Goal: Obtain resource: Download file/media

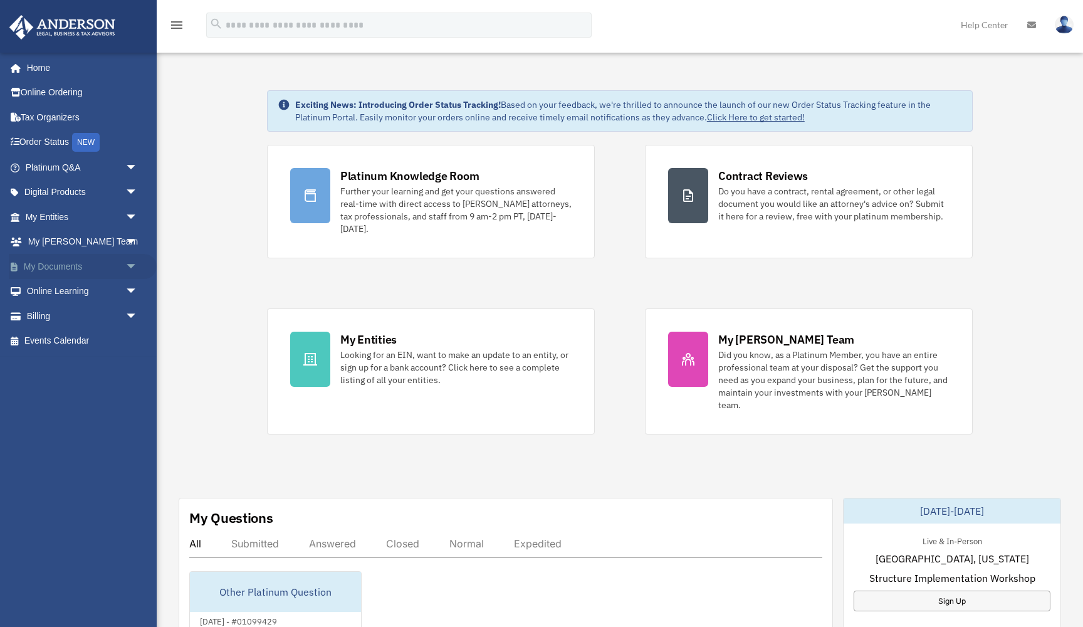
click at [71, 261] on link "My Documents arrow_drop_down" at bounding box center [83, 266] width 148 height 25
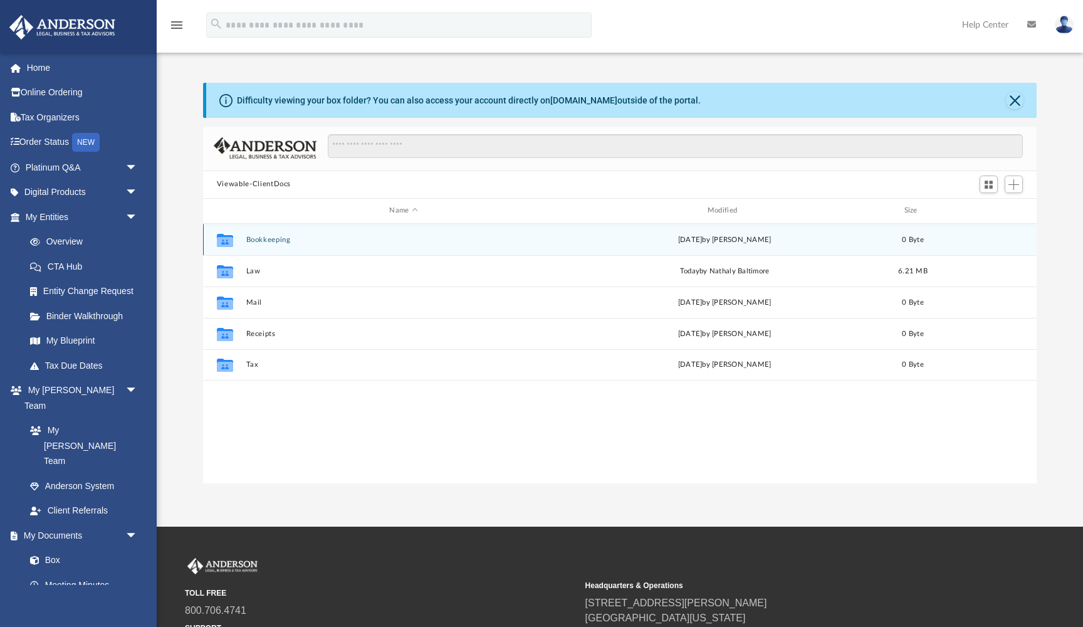
scroll to position [285, 834]
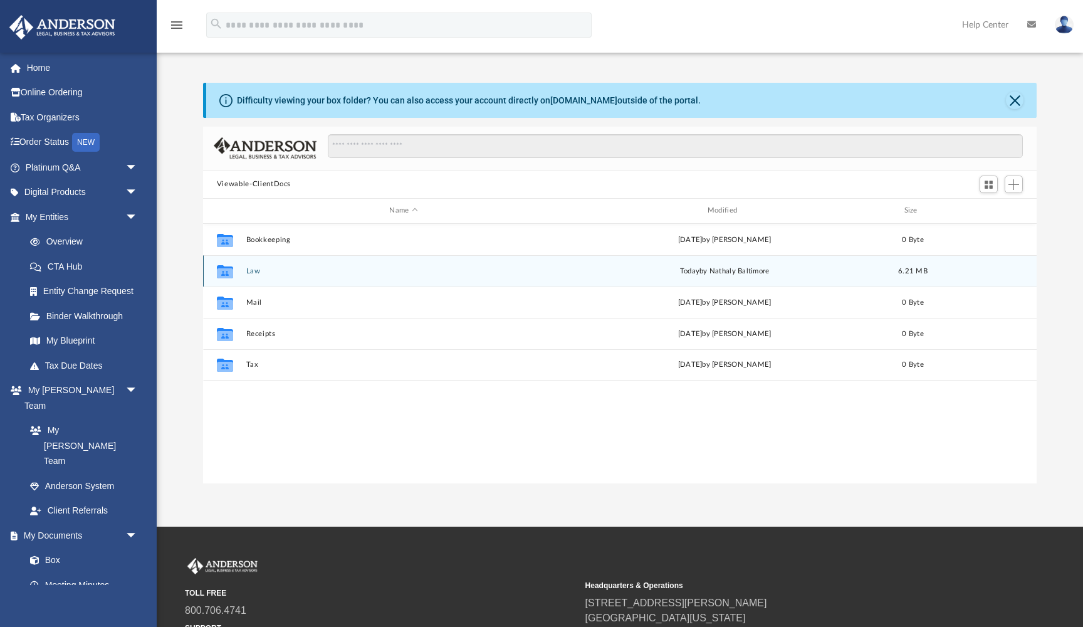
click at [266, 271] on button "Law" at bounding box center [403, 271] width 315 height 8
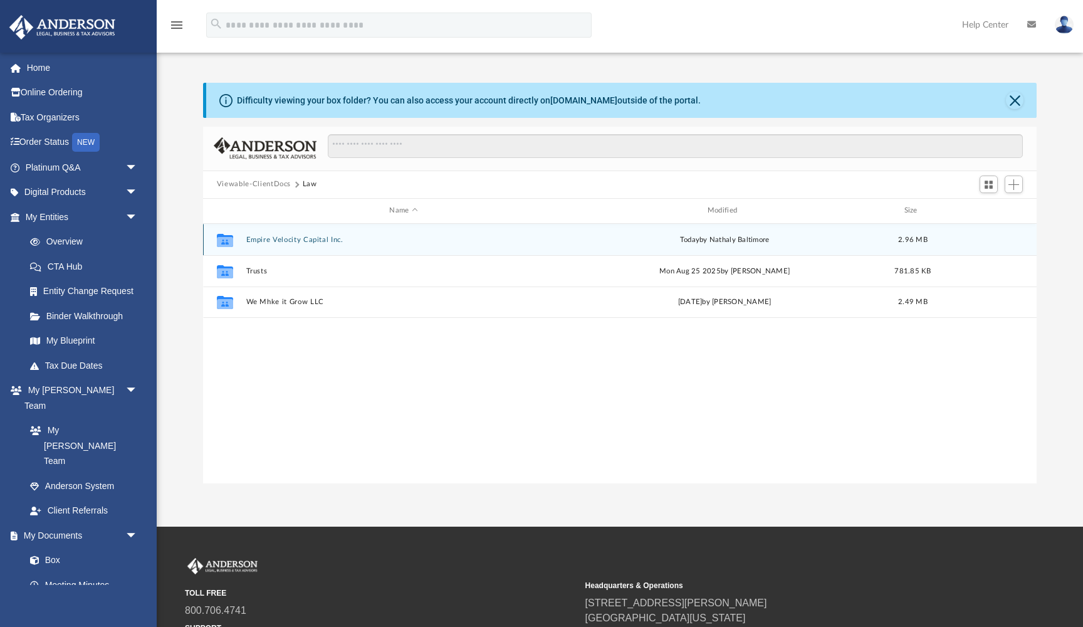
click at [303, 241] on button "Empire Velocity Capital Inc." at bounding box center [403, 240] width 315 height 8
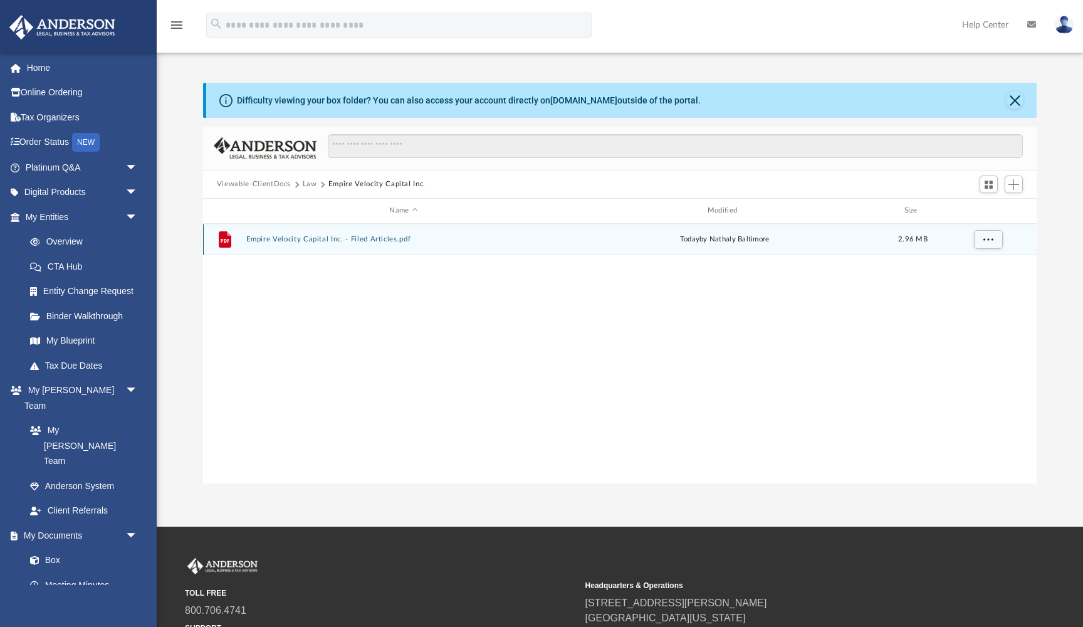
click at [364, 240] on button "Empire Velocity Capital Inc. - Filed Articles.pdf" at bounding box center [403, 239] width 315 height 8
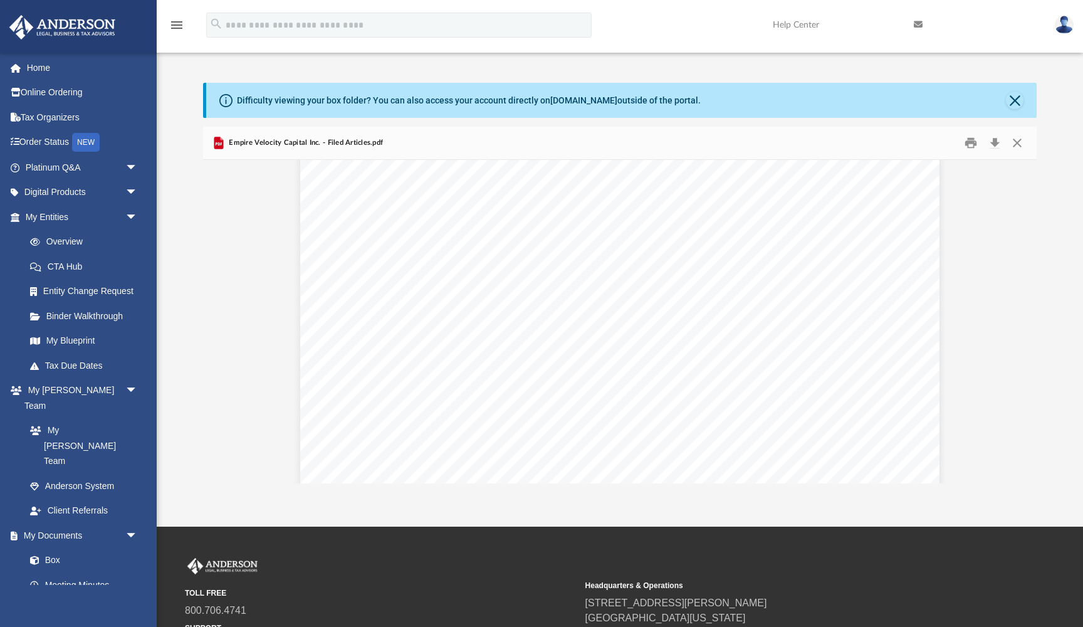
scroll to position [2572, 0]
click at [1015, 98] on button "Close" at bounding box center [1015, 101] width 18 height 18
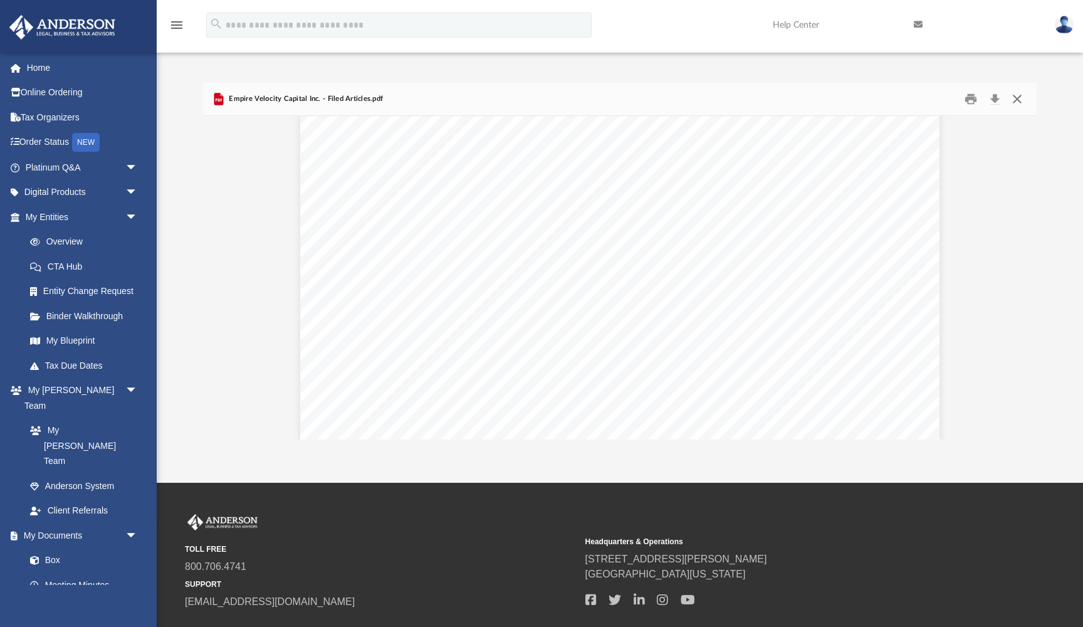
click at [1015, 99] on button "Close" at bounding box center [1017, 98] width 23 height 19
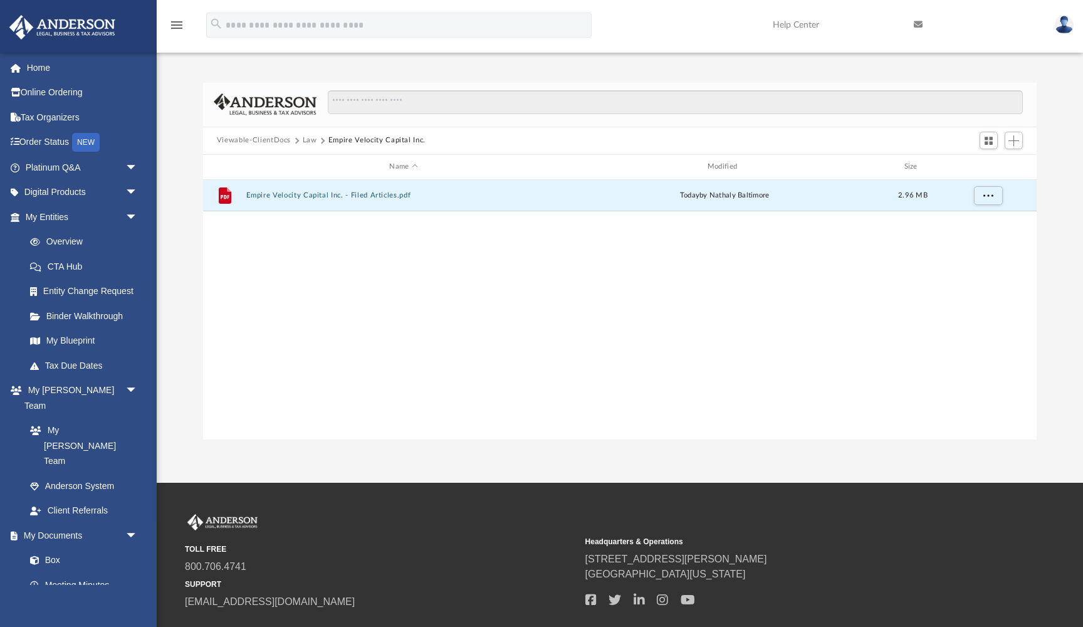
click at [348, 141] on button "Empire Velocity Capital Inc." at bounding box center [376, 140] width 97 height 11
click at [273, 142] on button "Viewable-ClientDocs" at bounding box center [254, 140] width 74 height 11
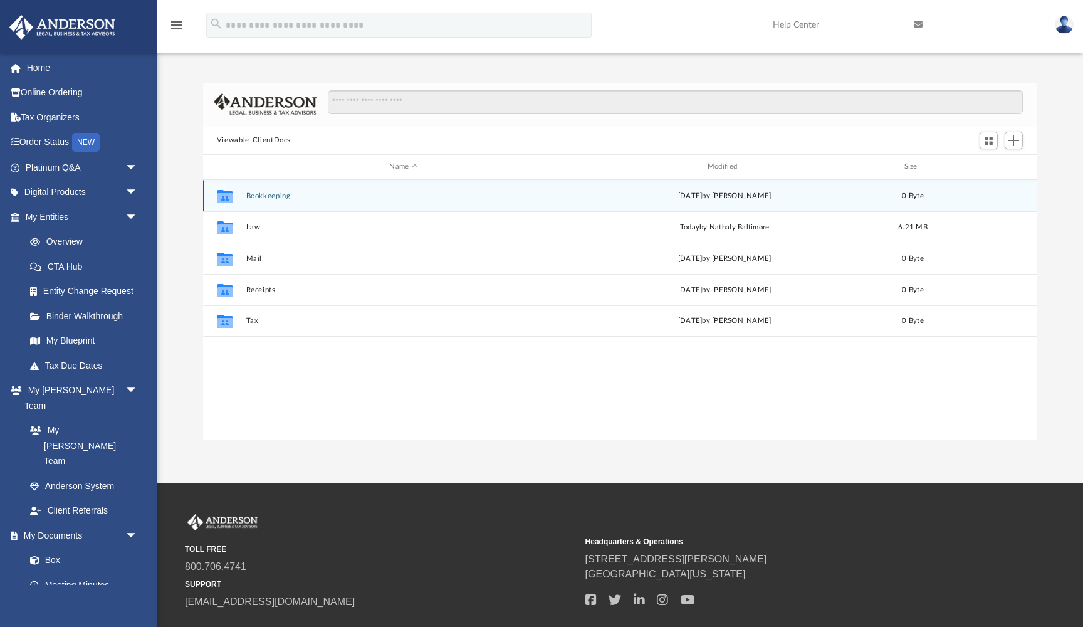
scroll to position [0, 0]
click at [263, 197] on button "Bookkeeping" at bounding box center [403, 196] width 315 height 8
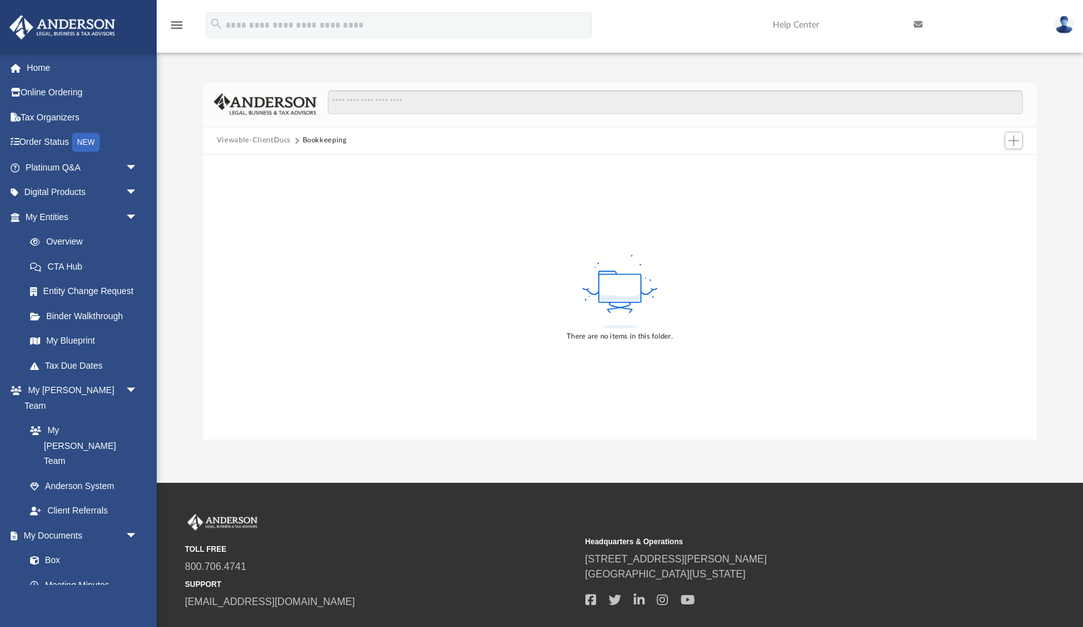
click at [323, 142] on button "Bookkeeping" at bounding box center [325, 140] width 44 height 11
click at [267, 142] on button "Viewable-ClientDocs" at bounding box center [254, 140] width 74 height 11
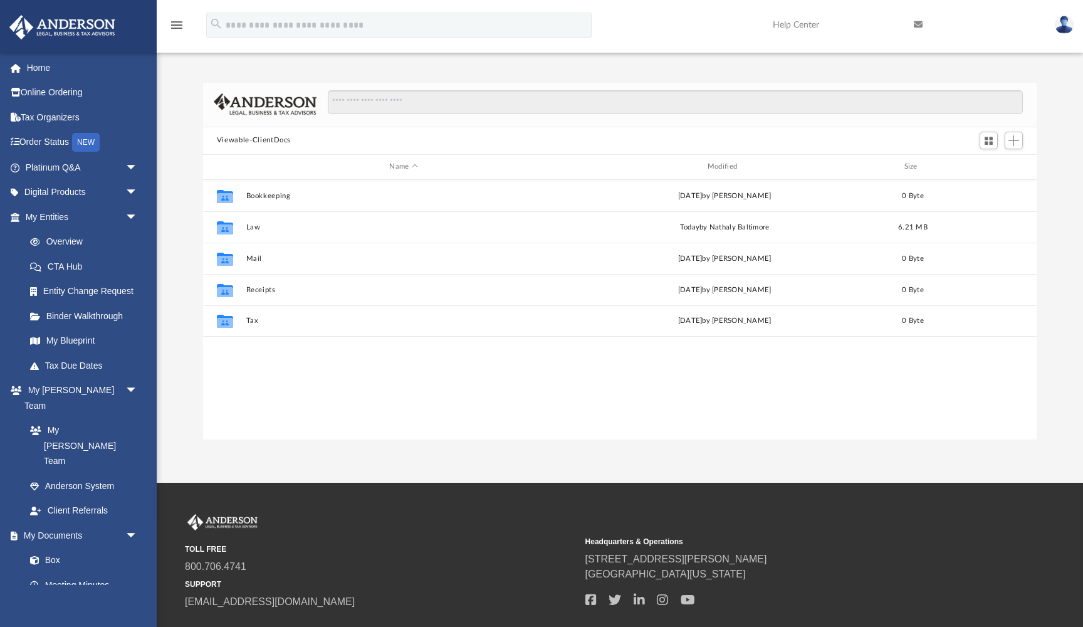
scroll to position [285, 834]
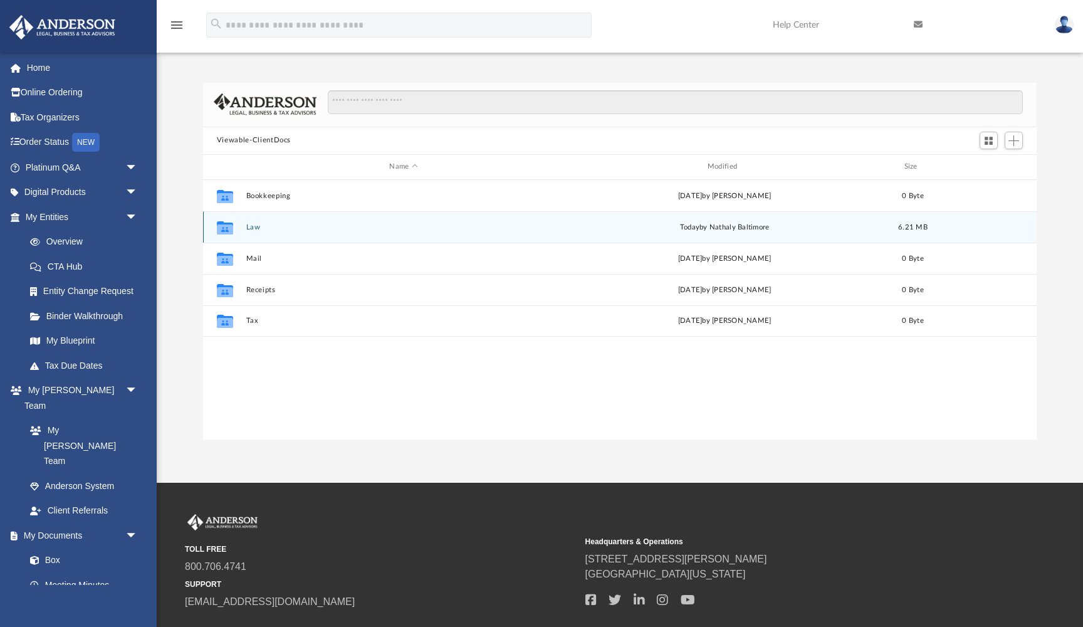
click at [272, 228] on button "Law" at bounding box center [403, 227] width 315 height 8
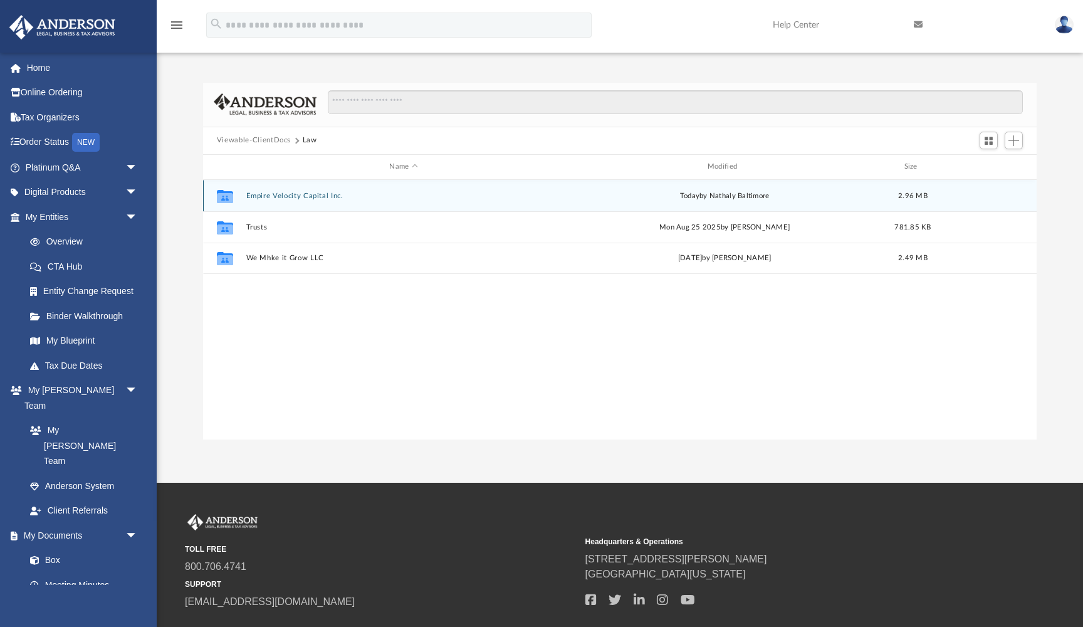
scroll to position [0, 0]
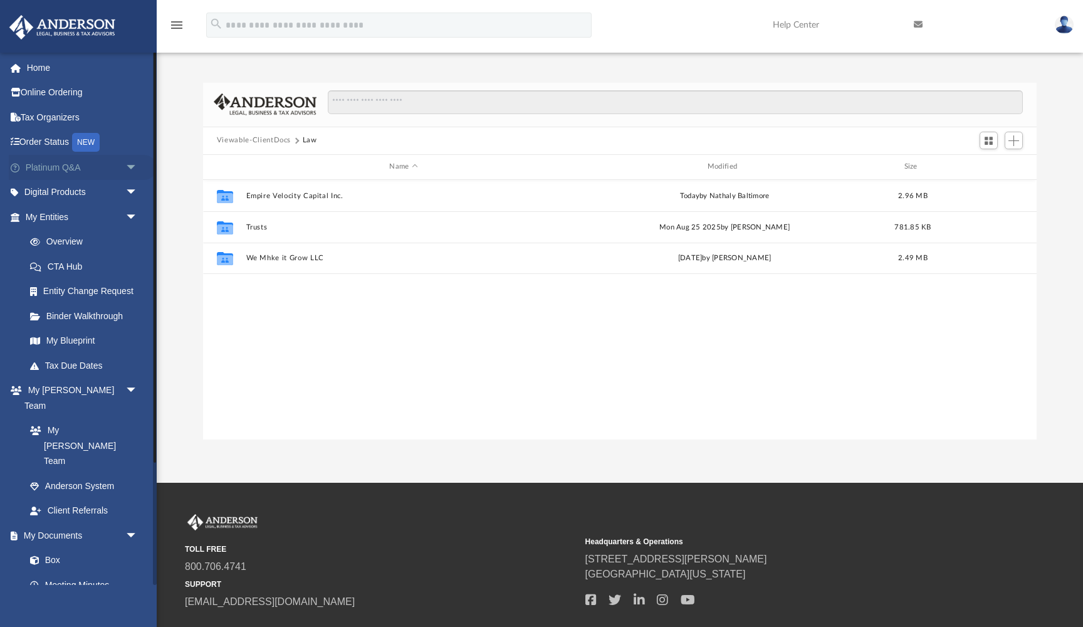
click at [71, 170] on link "Platinum Q&A arrow_drop_down" at bounding box center [83, 167] width 148 height 25
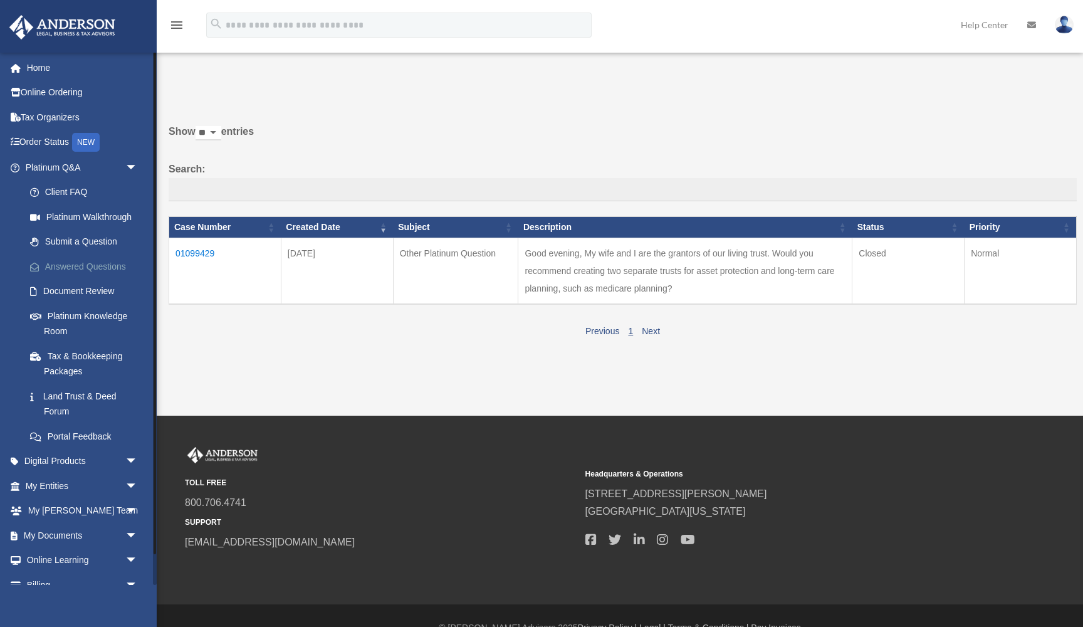
click at [93, 263] on link "Answered Questions" at bounding box center [87, 266] width 139 height 25
click at [654, 326] on link "Next" at bounding box center [651, 331] width 18 height 10
click at [206, 251] on td "01099429" at bounding box center [225, 271] width 112 height 66
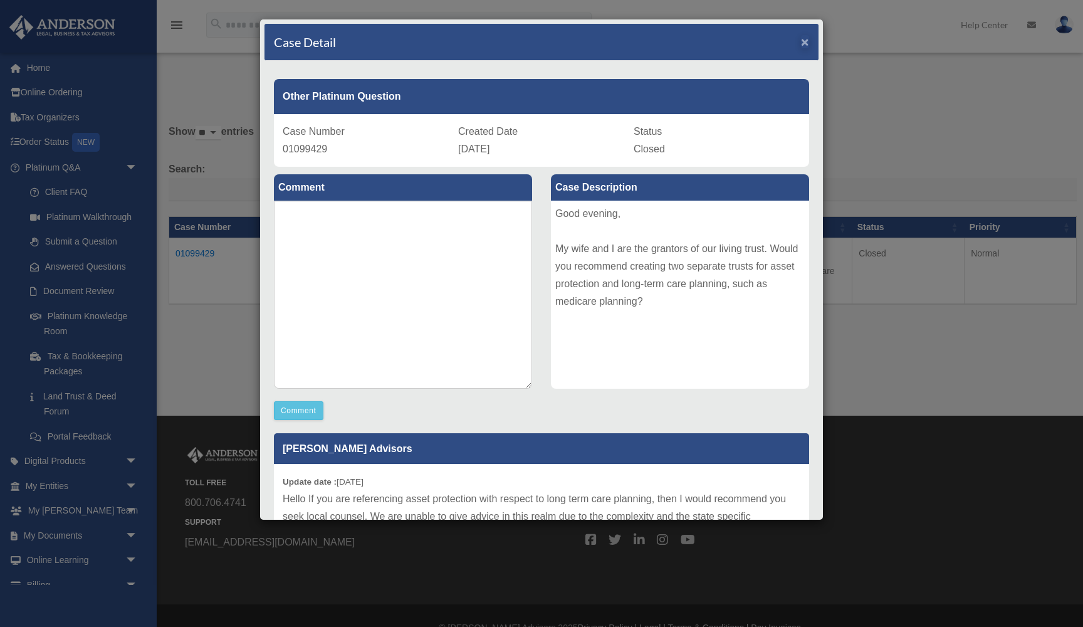
click at [805, 44] on span "×" at bounding box center [805, 41] width 8 height 14
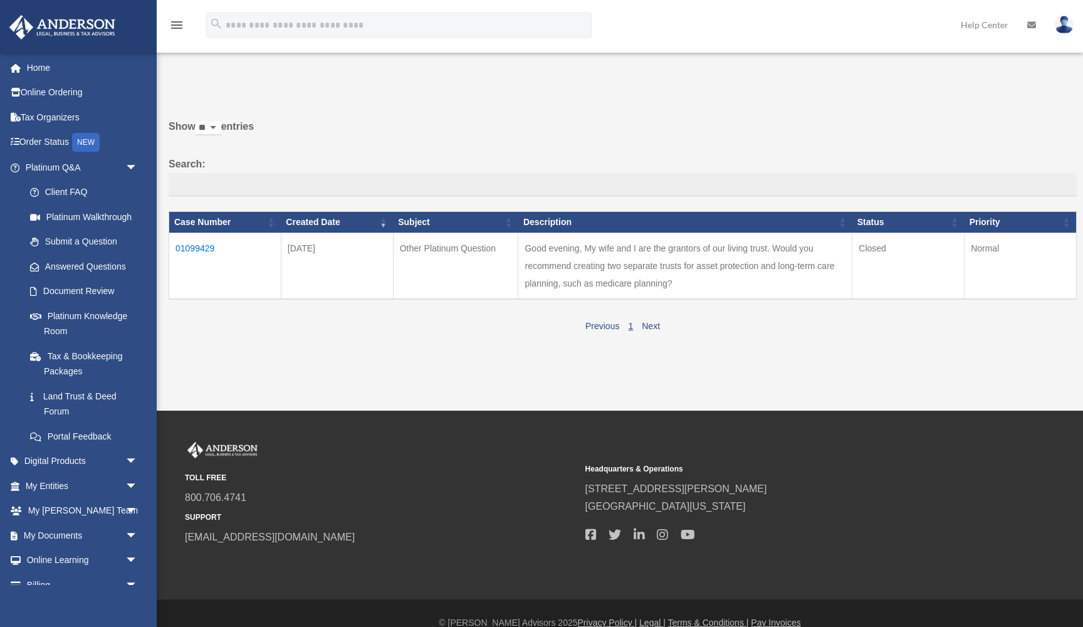
scroll to position [4, 0]
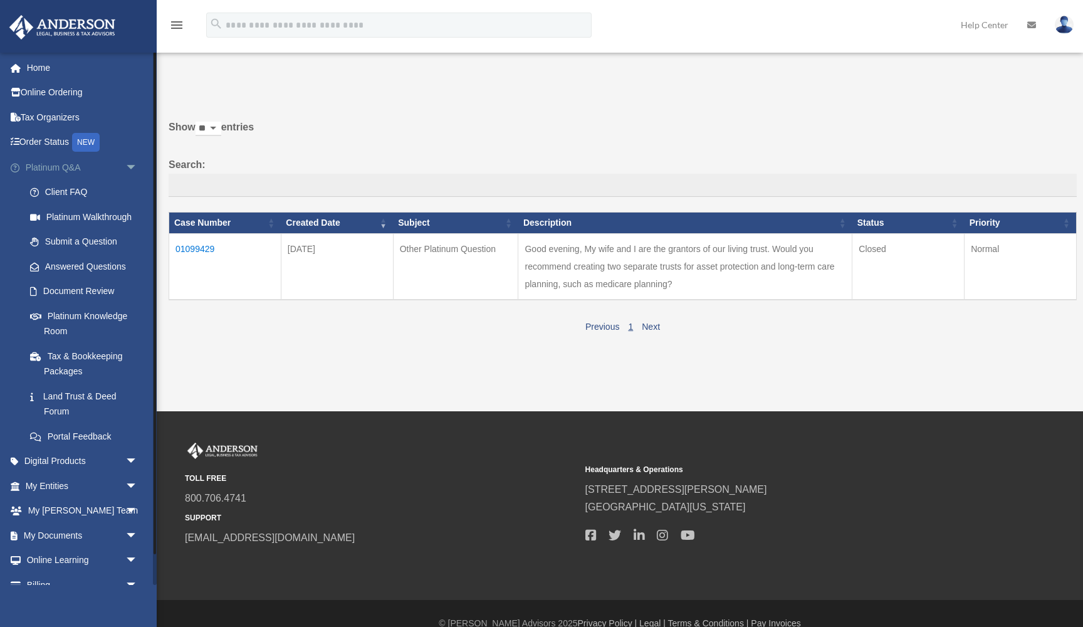
click at [72, 165] on link "Platinum Q&A arrow_drop_down" at bounding box center [83, 167] width 148 height 25
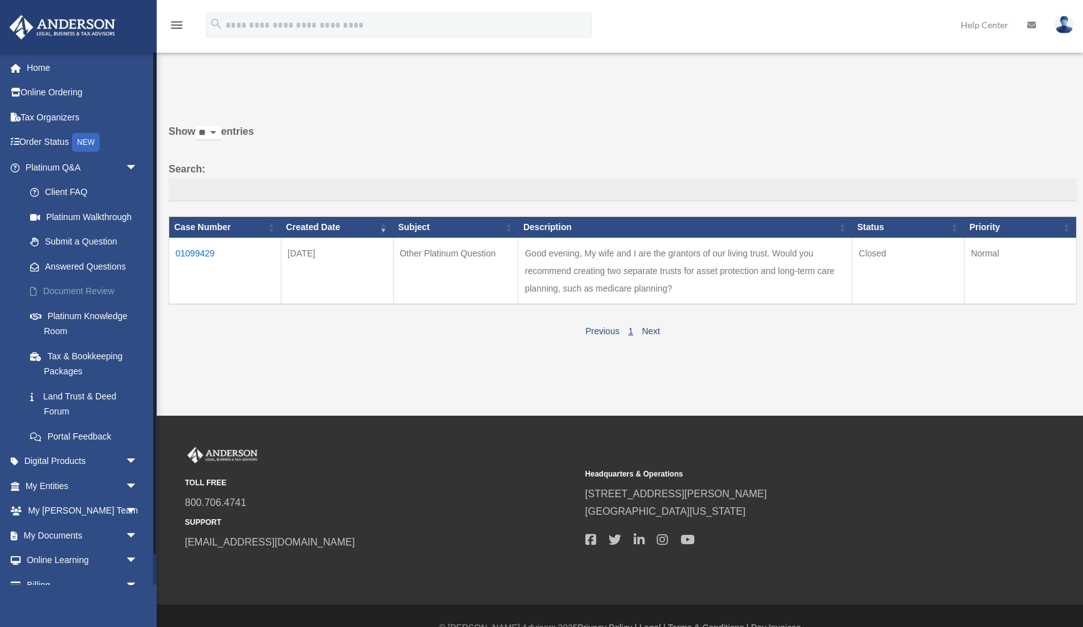
click at [81, 288] on link "Document Review" at bounding box center [87, 291] width 139 height 25
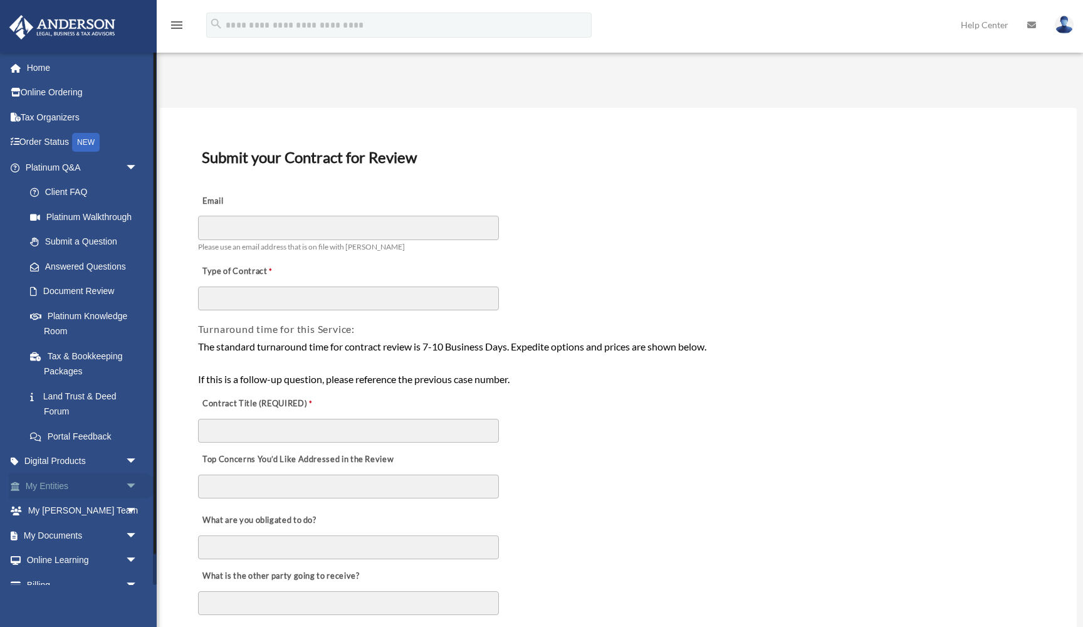
click at [62, 482] on link "My Entities arrow_drop_down" at bounding box center [83, 485] width 148 height 25
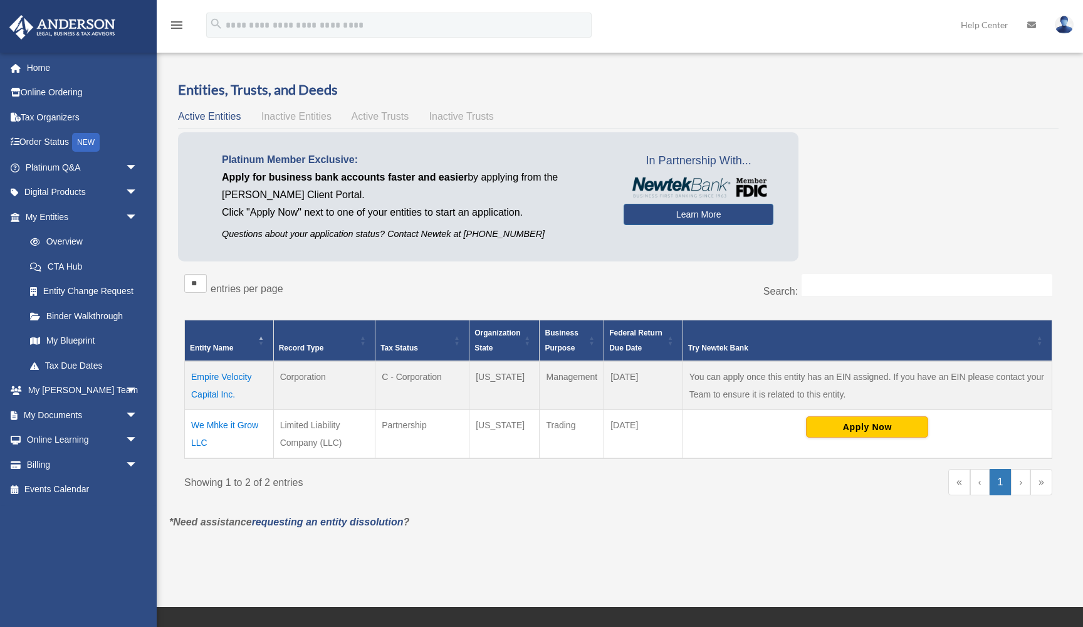
click at [234, 375] on td "Empire Velocity Capital Inc." at bounding box center [229, 385] width 89 height 49
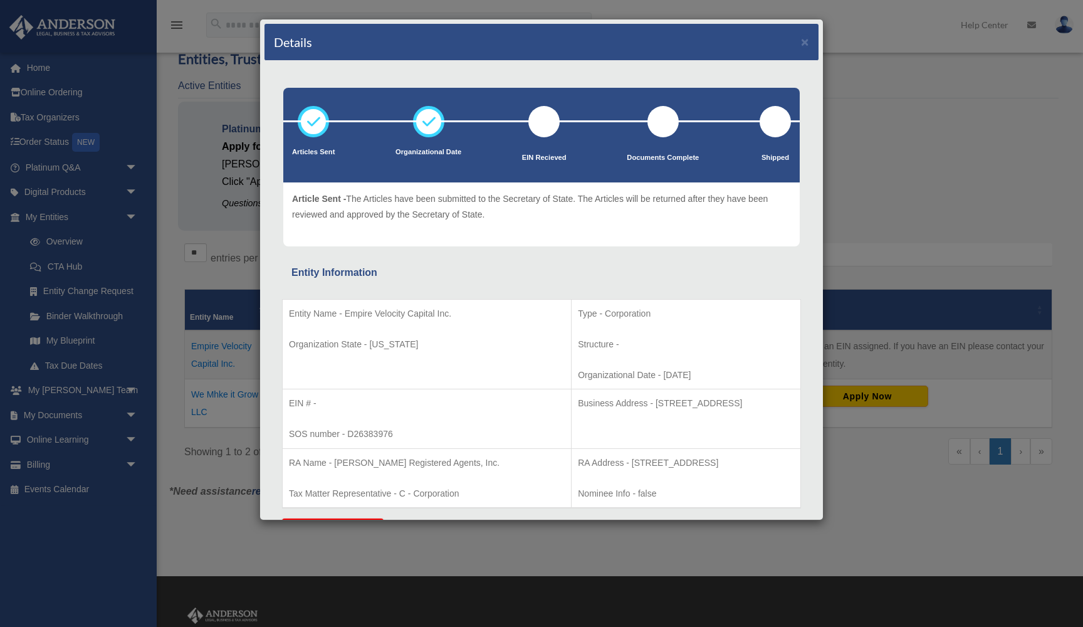
scroll to position [26, 0]
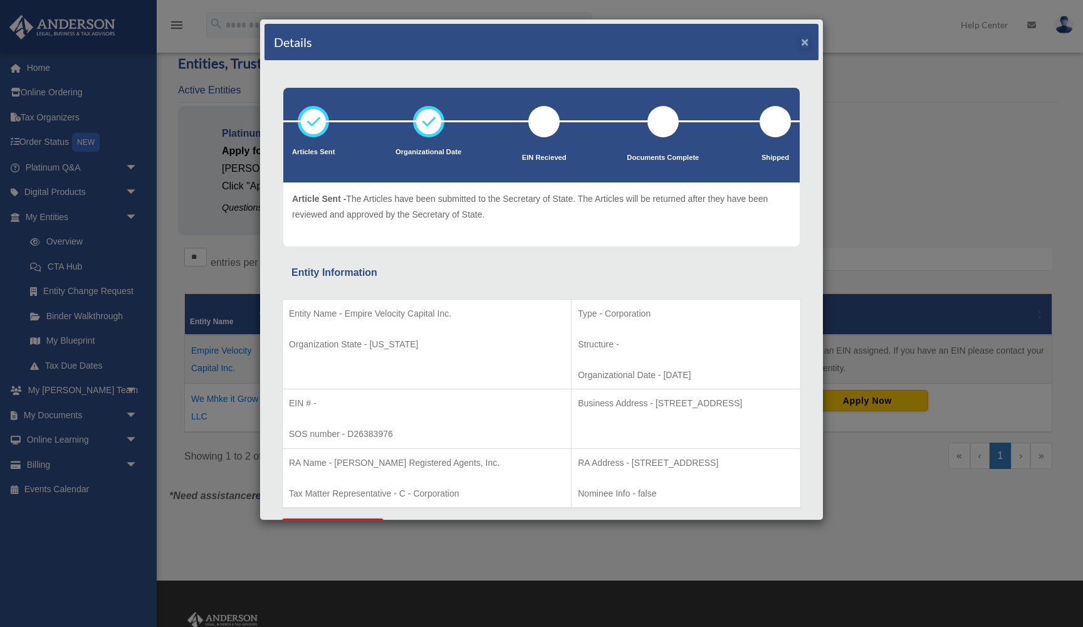
click at [803, 40] on button "×" at bounding box center [805, 41] width 8 height 13
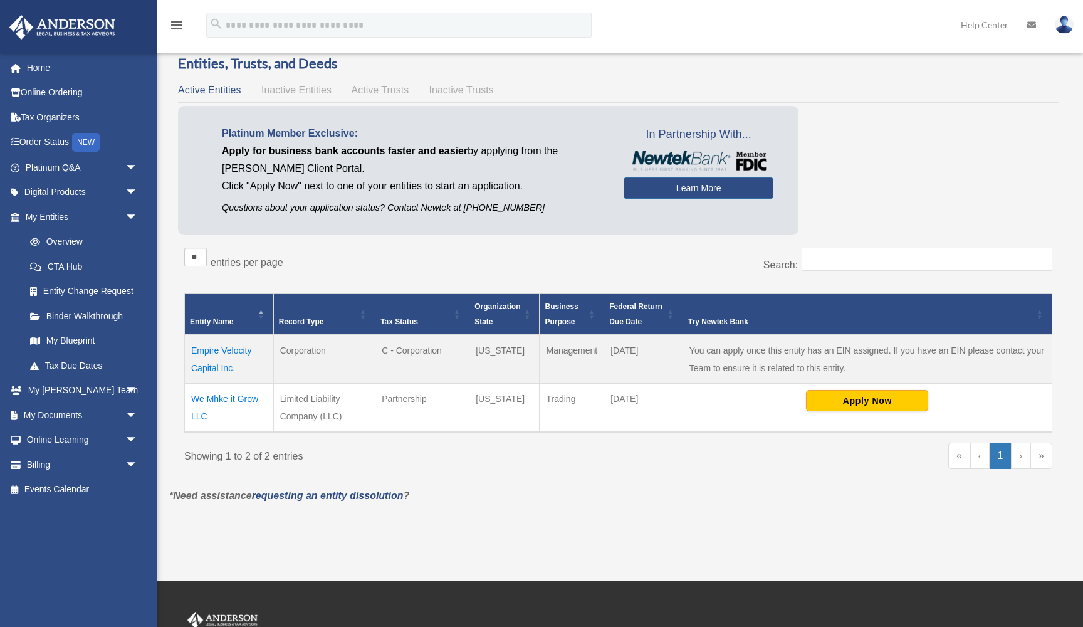
click at [229, 399] on td "We Mhke it Grow LLC" at bounding box center [229, 408] width 89 height 49
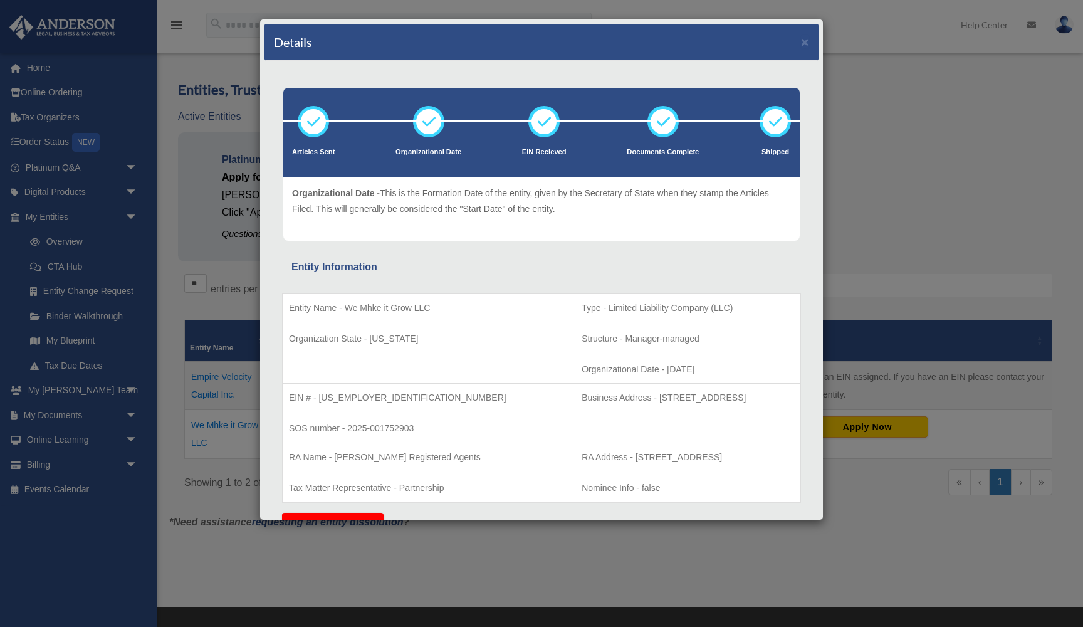
scroll to position [0, 0]
click at [806, 41] on button "×" at bounding box center [805, 41] width 8 height 13
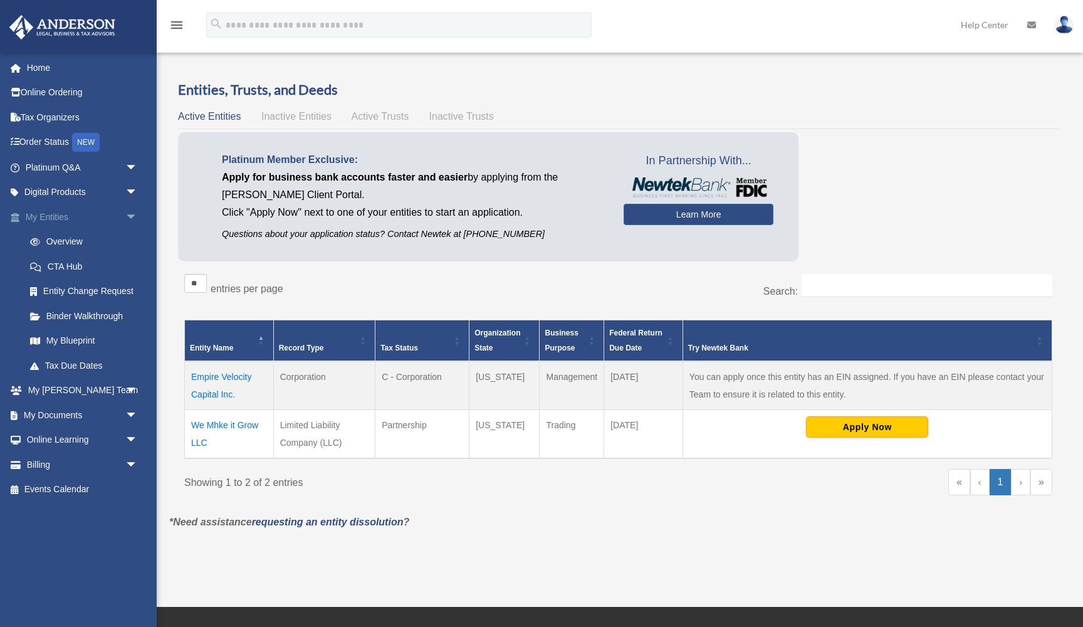
click at [56, 217] on link "My Entities arrow_drop_down" at bounding box center [83, 216] width 148 height 25
click at [56, 213] on link "My Entities arrow_drop_down" at bounding box center [83, 216] width 148 height 25
click at [66, 409] on link "My Documents arrow_drop_down" at bounding box center [83, 414] width 148 height 25
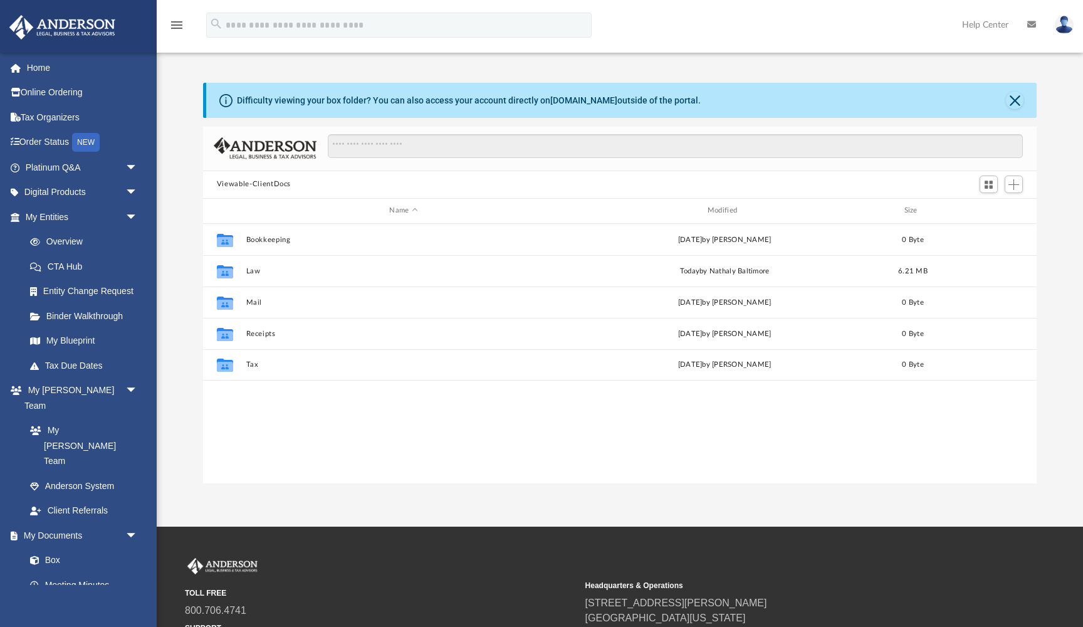
scroll to position [285, 834]
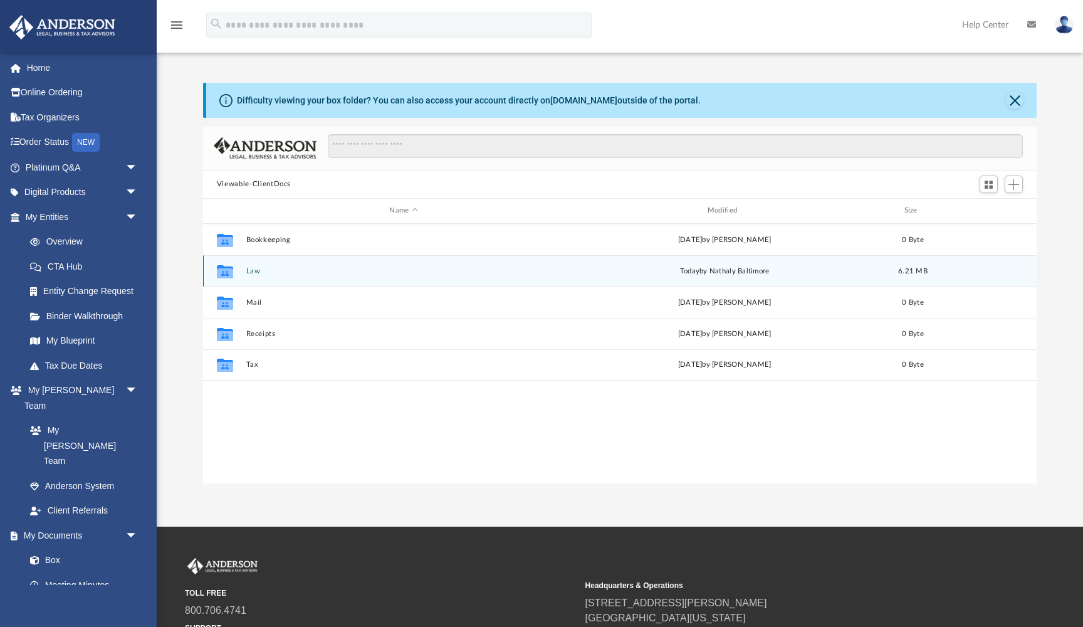
click at [246, 273] on button "Law" at bounding box center [403, 271] width 315 height 8
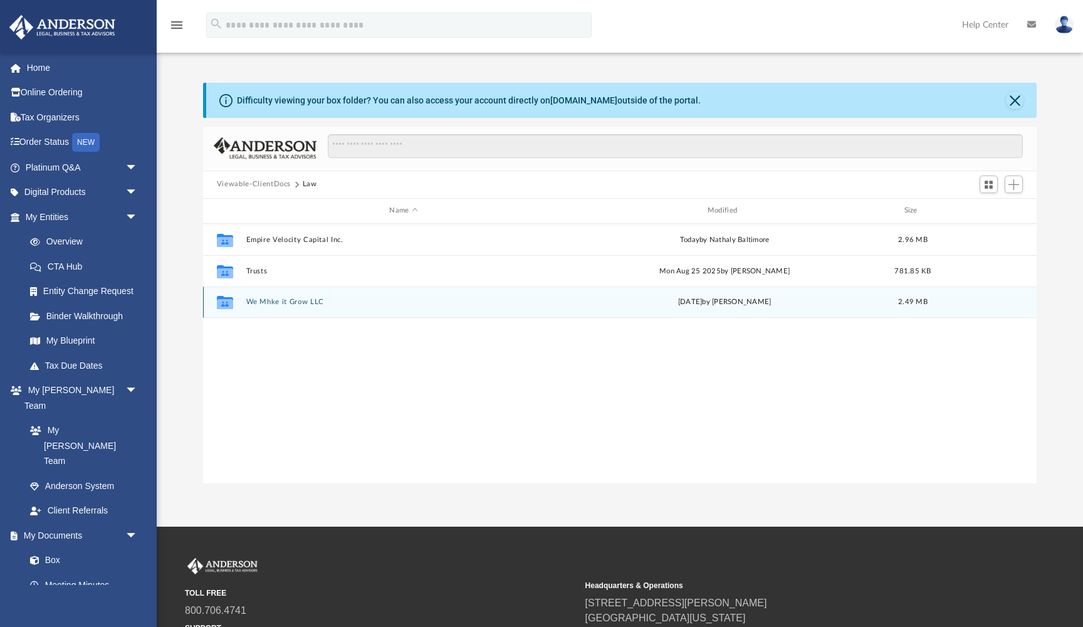
click at [268, 300] on button "We Mhke it Grow LLC" at bounding box center [403, 302] width 315 height 8
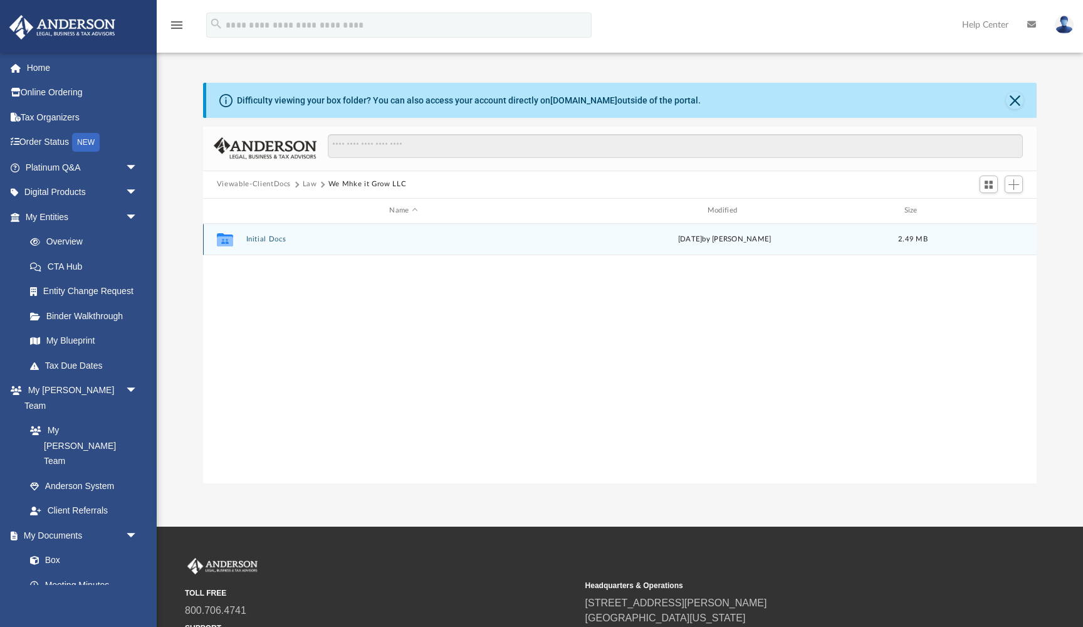
click at [271, 232] on div "Collaborated Folder Initial Docs [DATE] by [PERSON_NAME] 2.49 MB" at bounding box center [620, 239] width 834 height 31
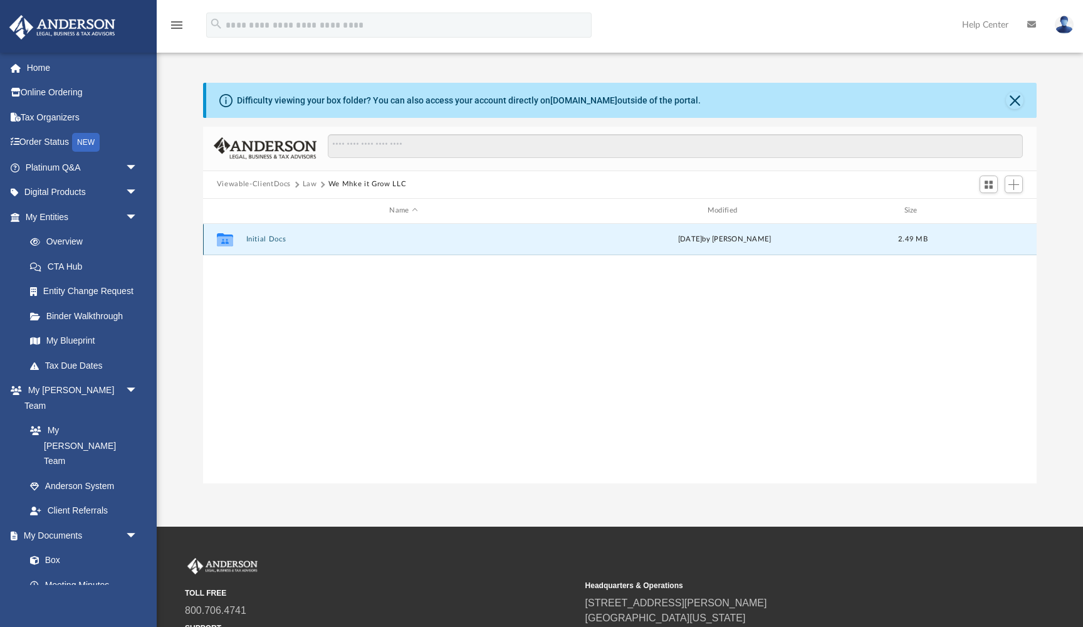
click at [272, 239] on button "Initial Docs" at bounding box center [403, 239] width 315 height 8
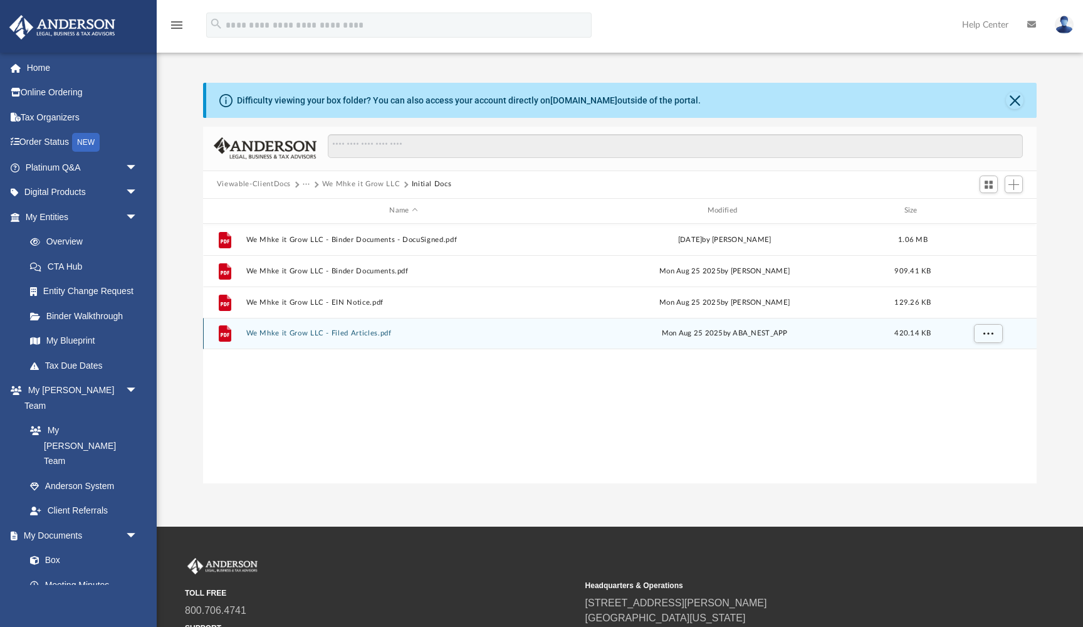
click at [331, 330] on button "We Mhke it Grow LLC - Filed Articles.pdf" at bounding box center [403, 333] width 315 height 8
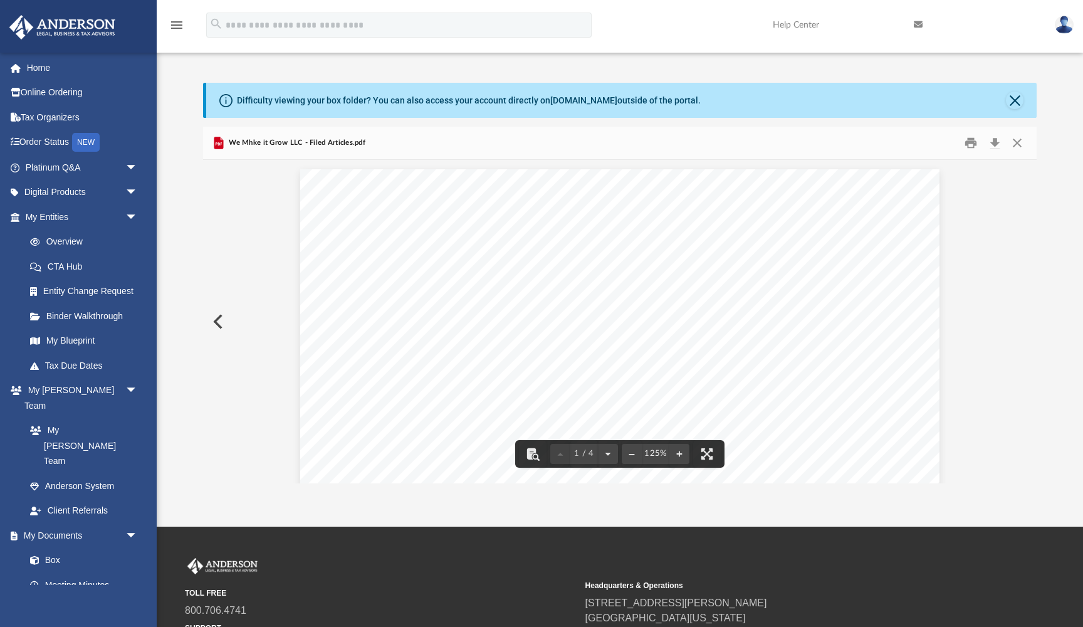
scroll to position [0, 0]
click at [217, 323] on button "Preview" at bounding box center [217, 321] width 28 height 35
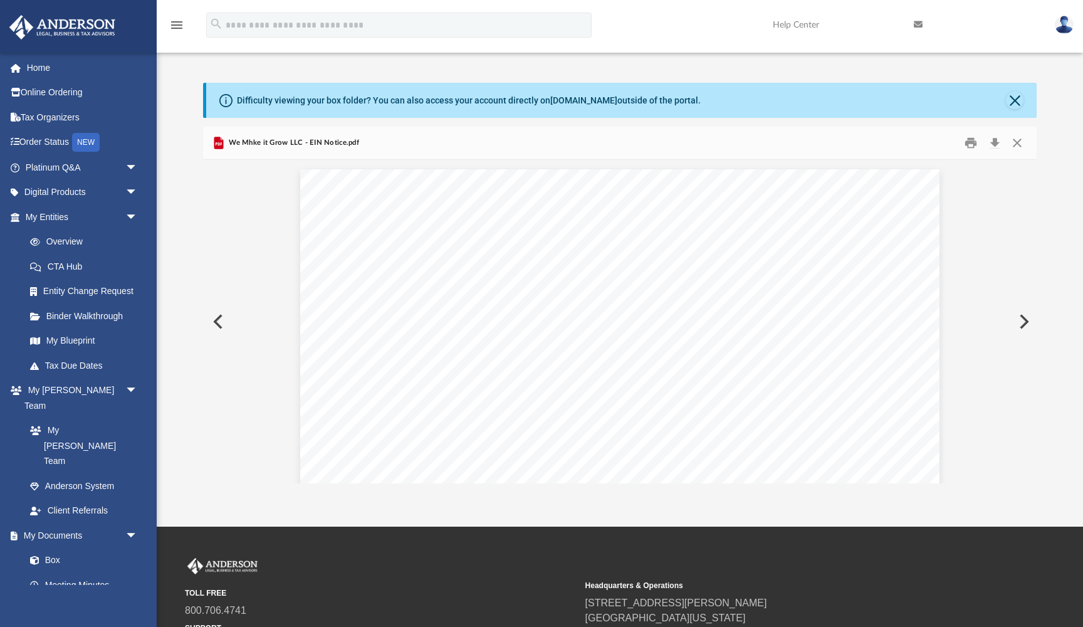
click at [217, 323] on button "Preview" at bounding box center [217, 321] width 28 height 35
click at [1017, 100] on button "Close" at bounding box center [1015, 101] width 18 height 18
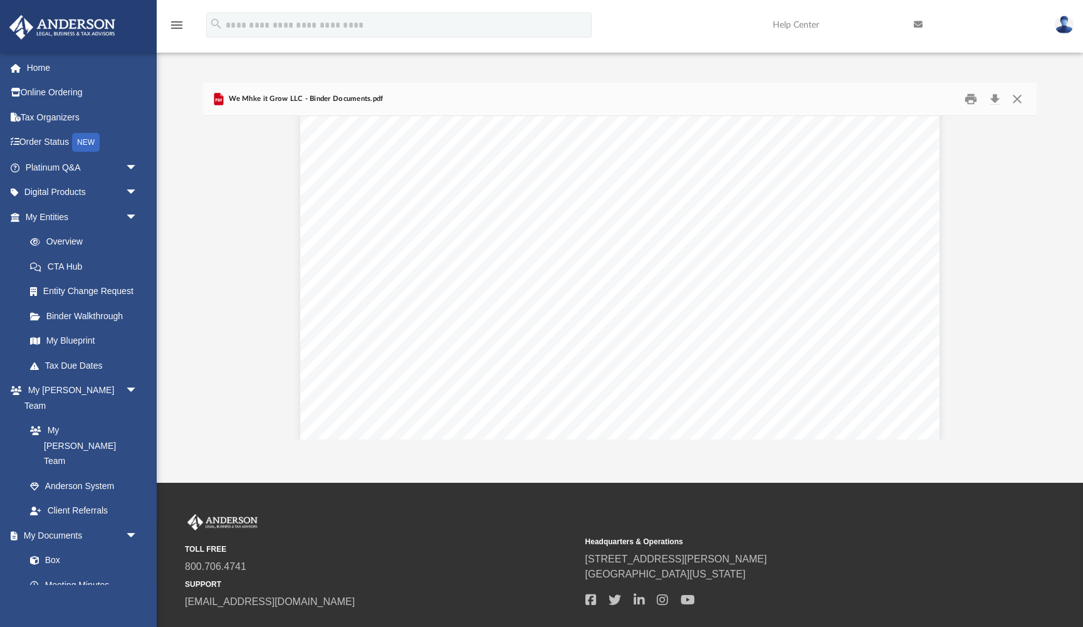
scroll to position [94, 0]
click at [1016, 95] on button "Close" at bounding box center [1017, 98] width 23 height 19
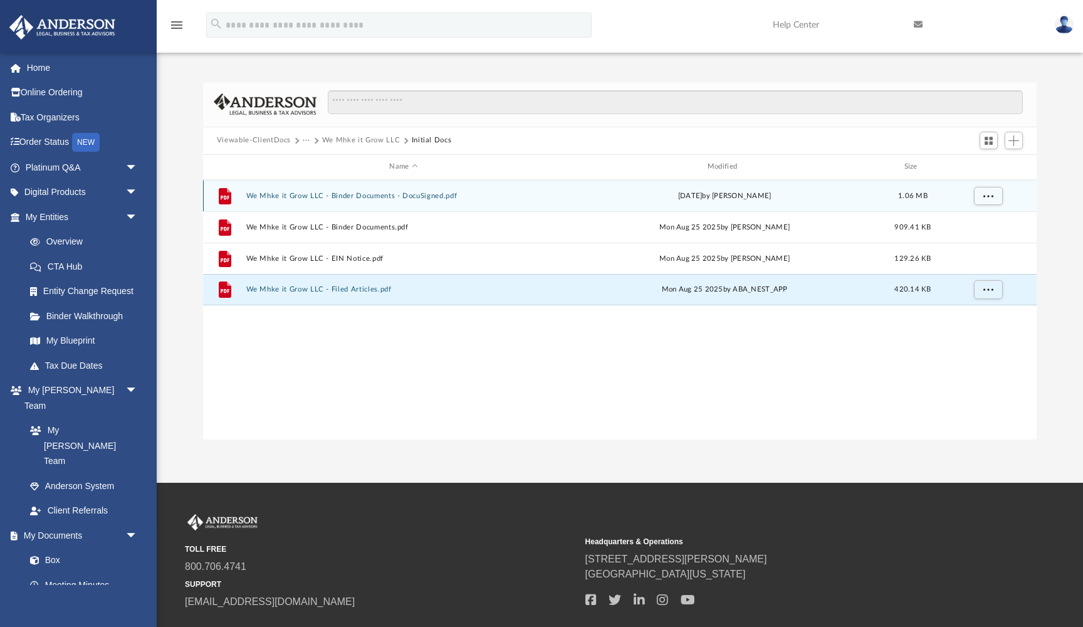
click at [489, 200] on div "File We Mhke it Grow LLC - Binder Documents - DocuSigned.pdf [DATE] by [PERSON_…" at bounding box center [620, 195] width 834 height 31
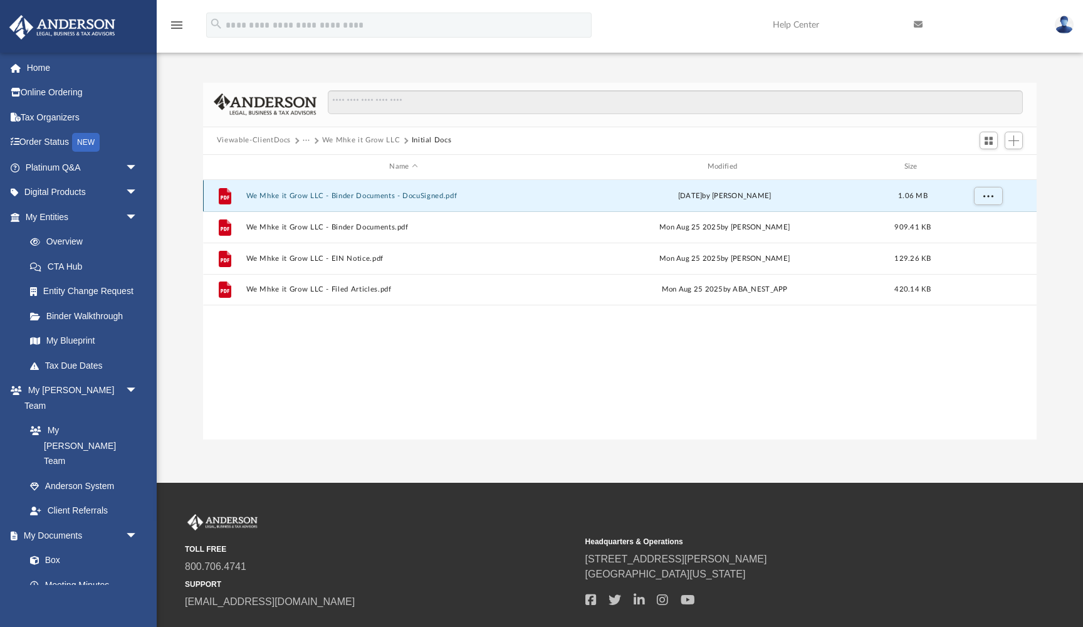
click at [465, 198] on button "We Mhke it Grow LLC - Binder Documents - DocuSigned.pdf" at bounding box center [403, 196] width 315 height 8
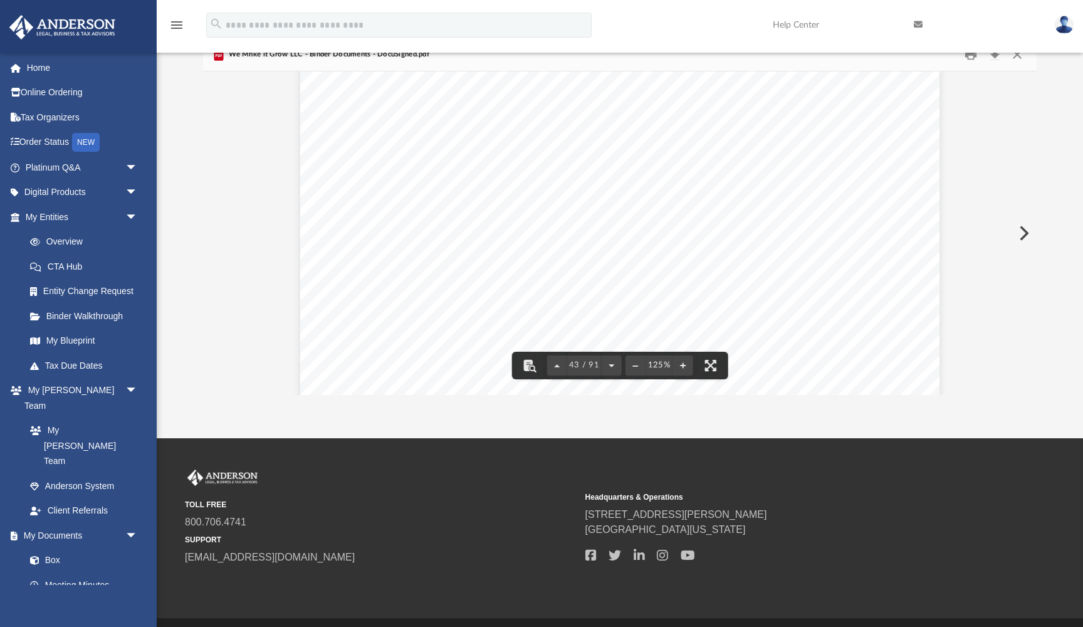
scroll to position [35892, 0]
click at [716, 370] on button "File preview" at bounding box center [710, 366] width 28 height 28
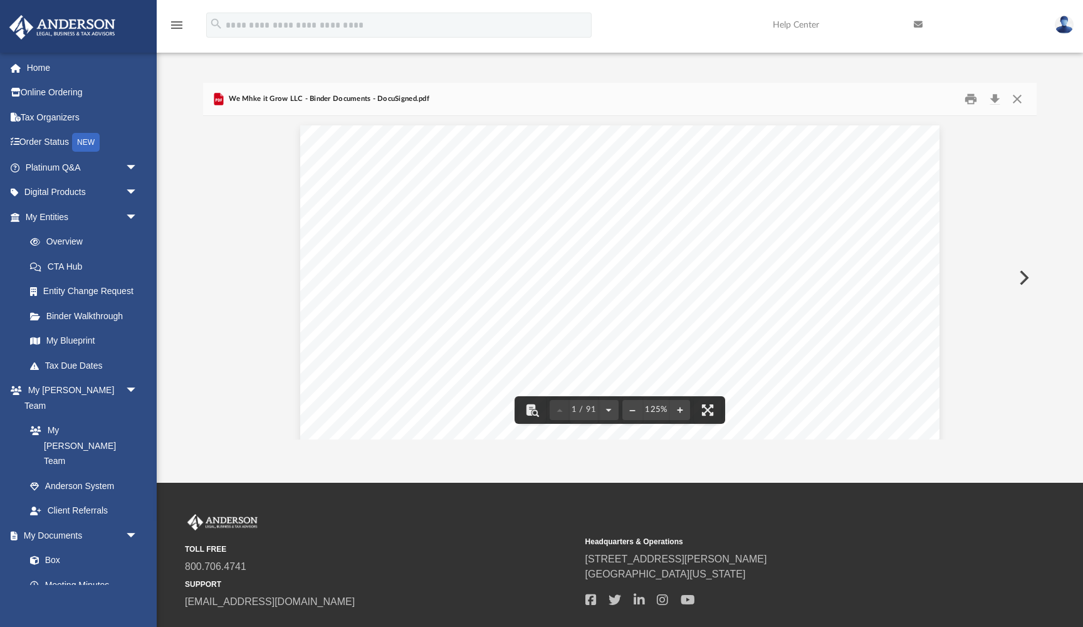
scroll to position [0, 0]
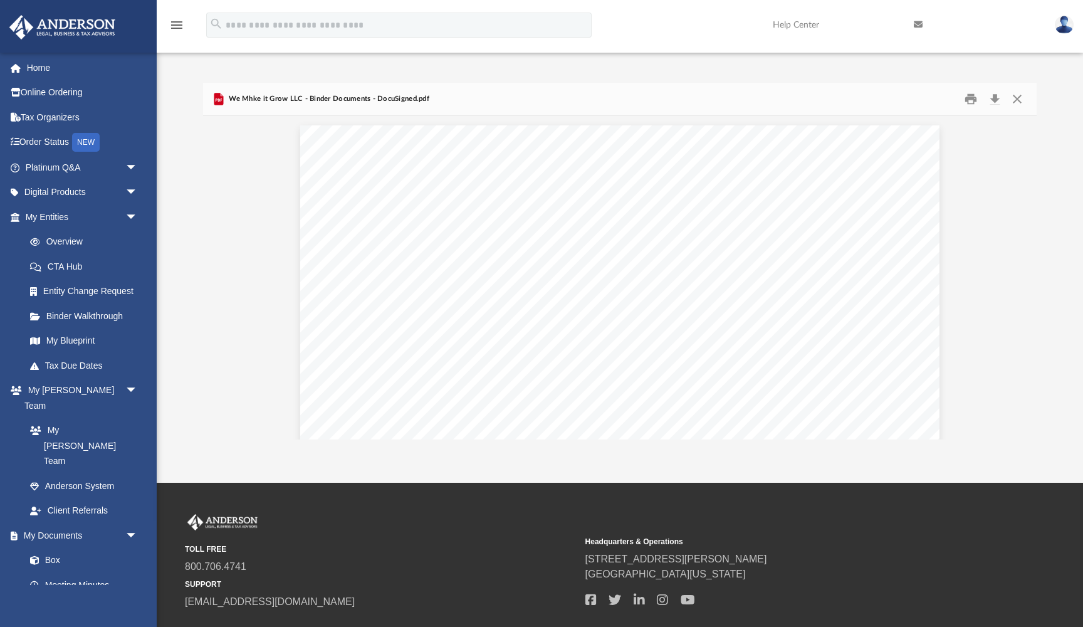
click at [239, 98] on span "We Mhke it Grow LLC - Binder Documents - DocuSigned.pdf" at bounding box center [327, 98] width 203 height 11
click at [217, 103] on icon "Preview" at bounding box center [218, 99] width 9 height 13
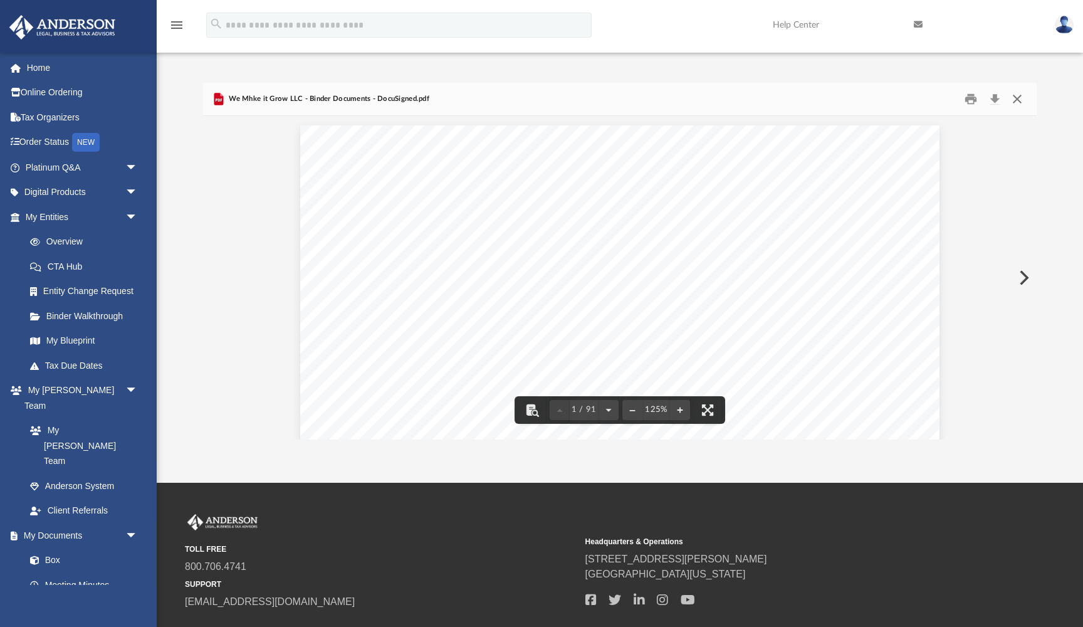
click at [1020, 99] on button "Close" at bounding box center [1017, 98] width 23 height 19
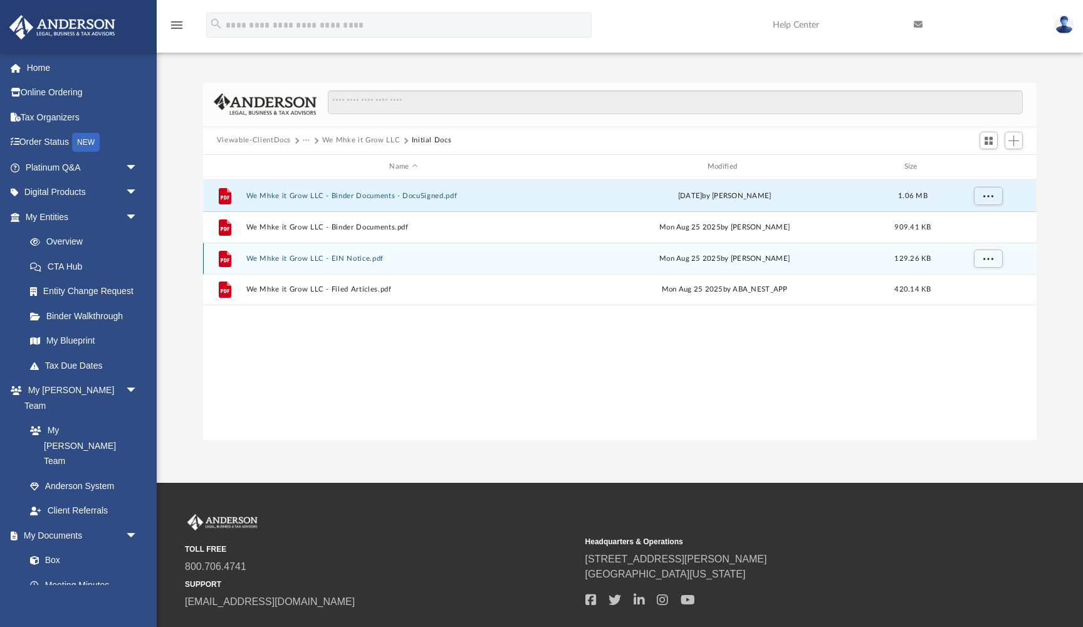
click at [428, 259] on button "We Mhke it Grow LLC - EIN Notice.pdf" at bounding box center [403, 258] width 315 height 8
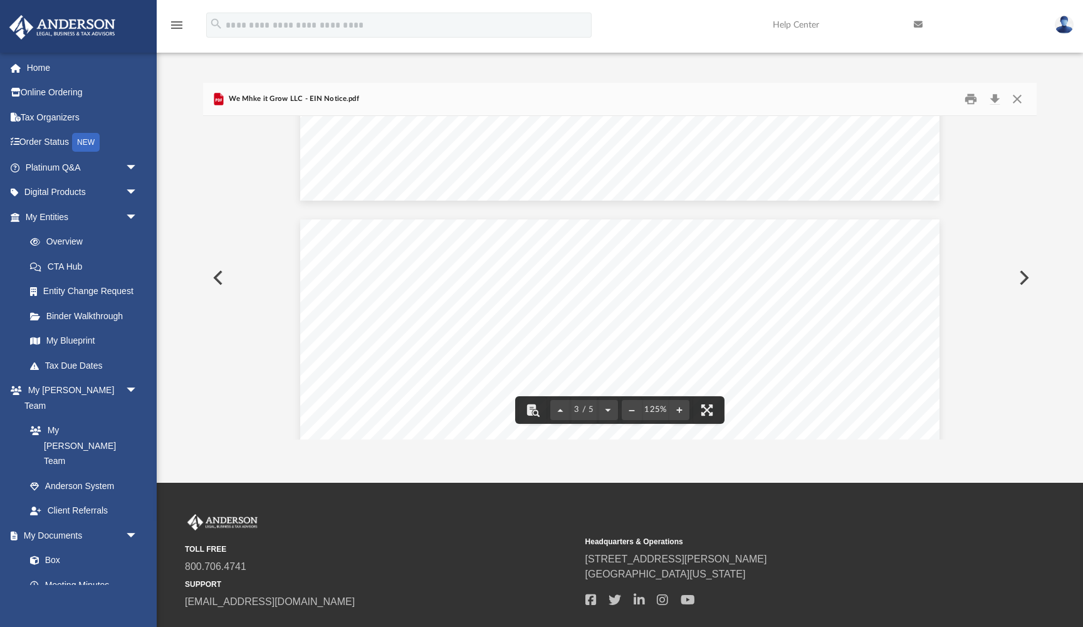
scroll to position [1584, 0]
